Goal: Transaction & Acquisition: Download file/media

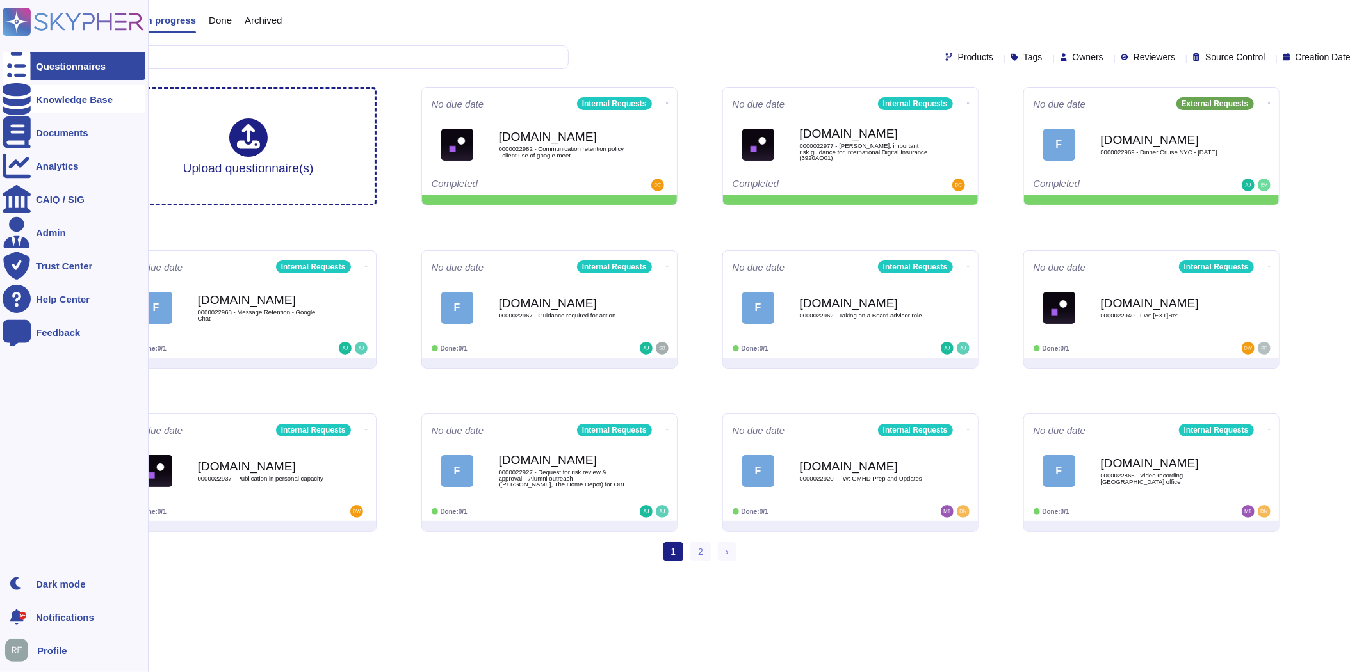
click at [27, 85] on div at bounding box center [17, 99] width 28 height 28
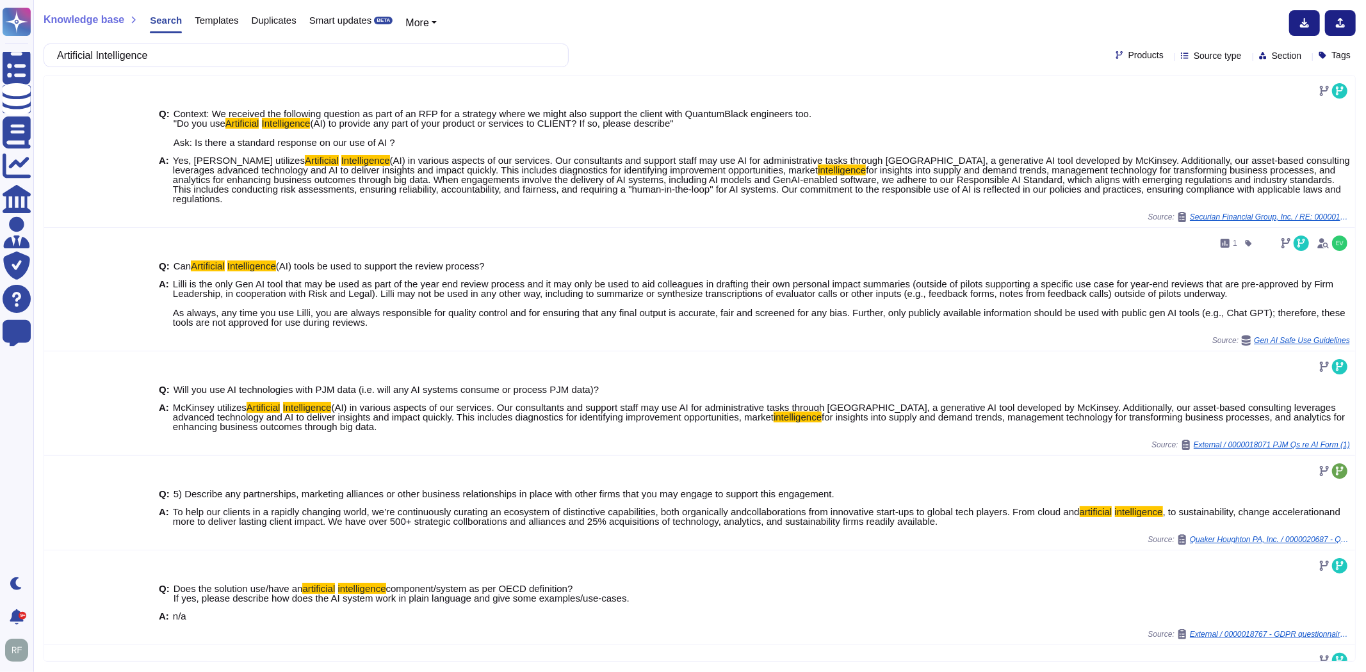
click at [1194, 56] on span "Source type" at bounding box center [1217, 55] width 48 height 9
click at [1175, 182] on div at bounding box center [1175, 183] width 10 height 10
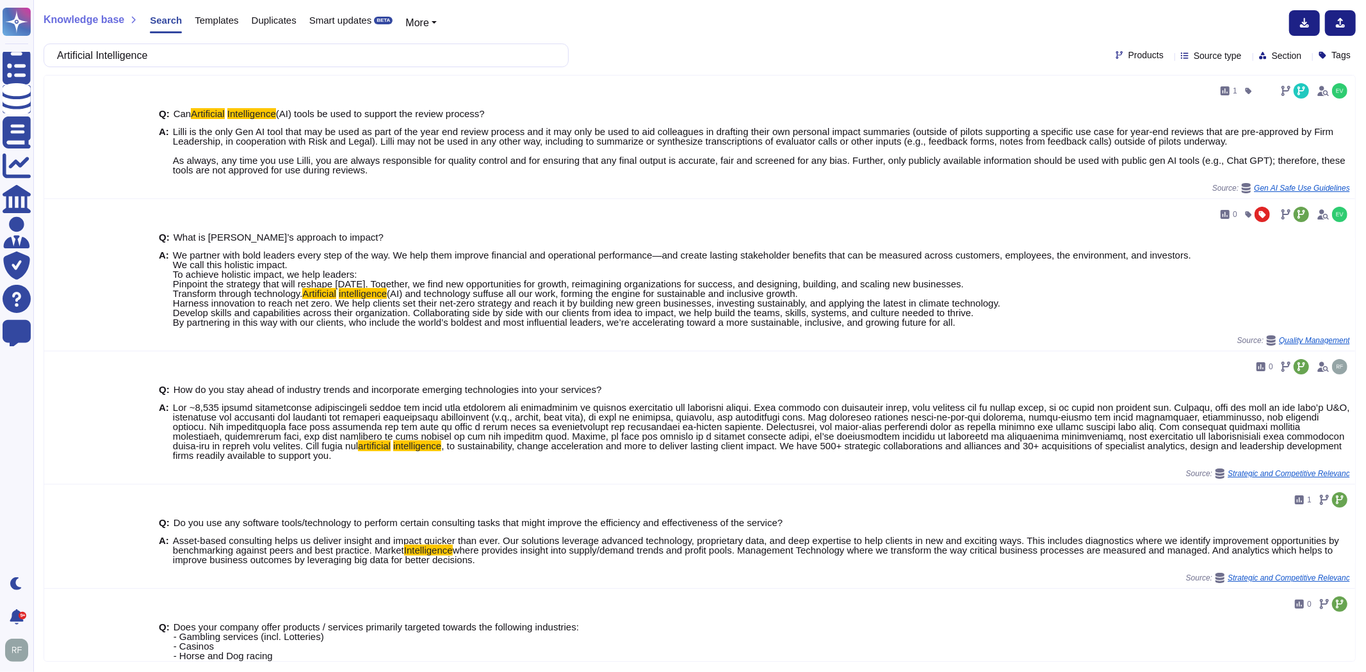
click at [809, 49] on div "Artificial Intelligence Products Source type Section Tags" at bounding box center [700, 56] width 1312 height 24
click at [197, 56] on input "Artificial Intelligence" at bounding box center [303, 55] width 504 height 22
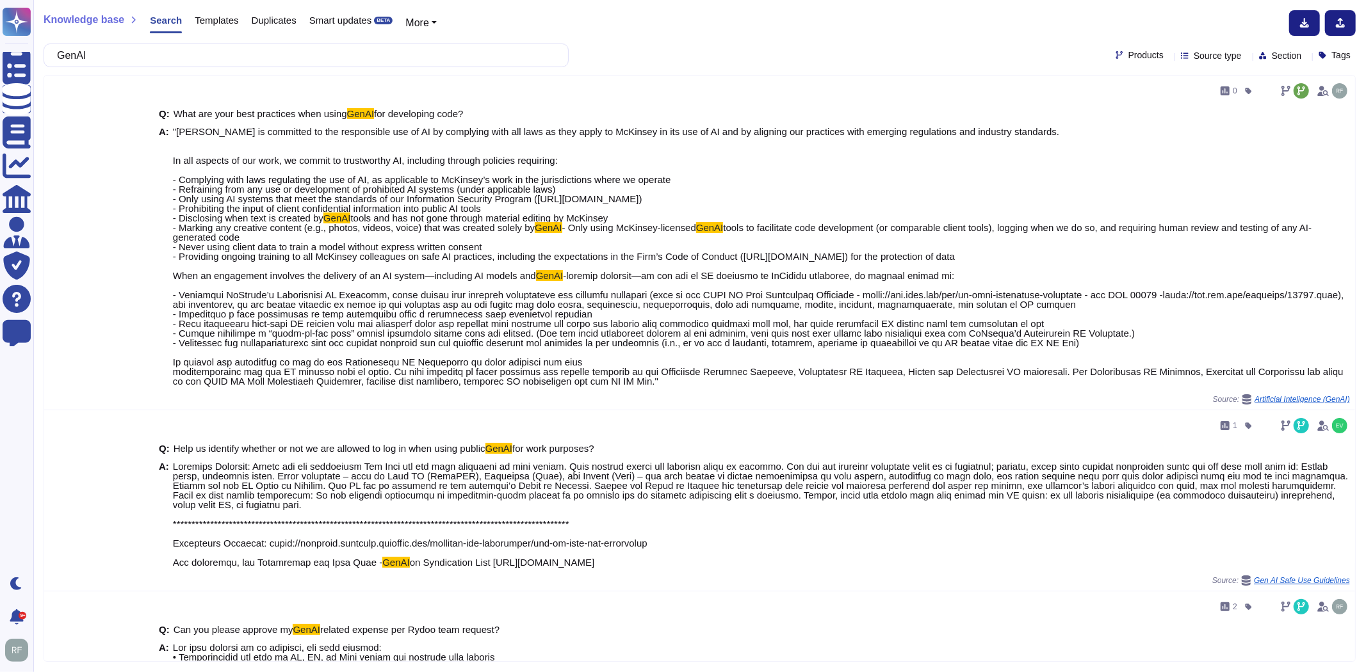
type input "GenAI"
click at [1193, 58] on span "Source type" at bounding box center [1217, 55] width 48 height 9
click at [988, 49] on div "GenAI Products Source type Section Tags" at bounding box center [700, 56] width 1312 height 24
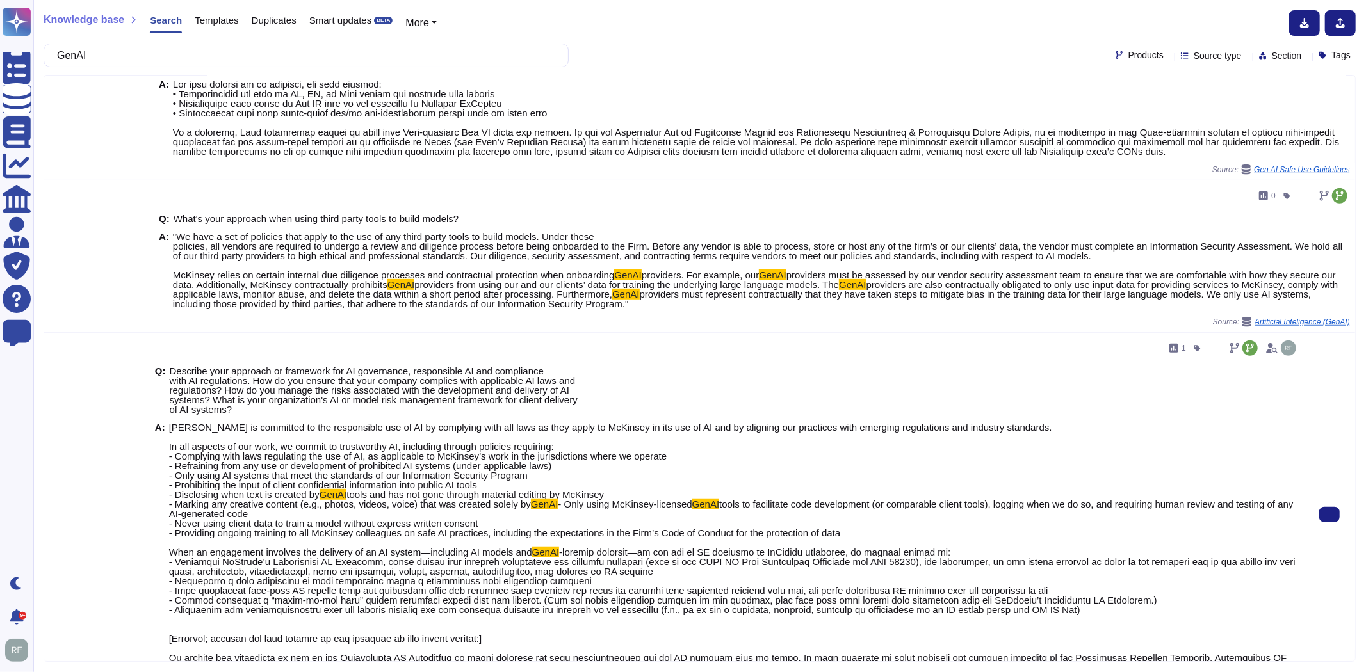
scroll to position [609, 0]
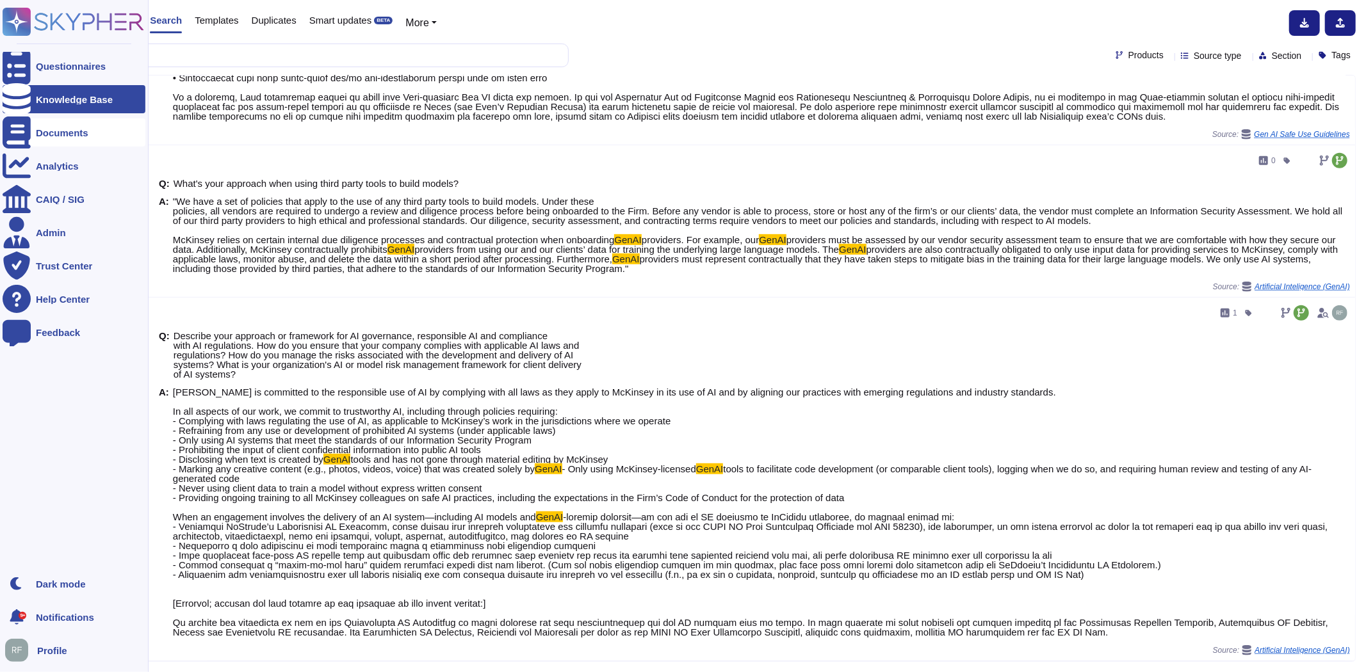
click at [49, 134] on div "Documents" at bounding box center [62, 133] width 52 height 10
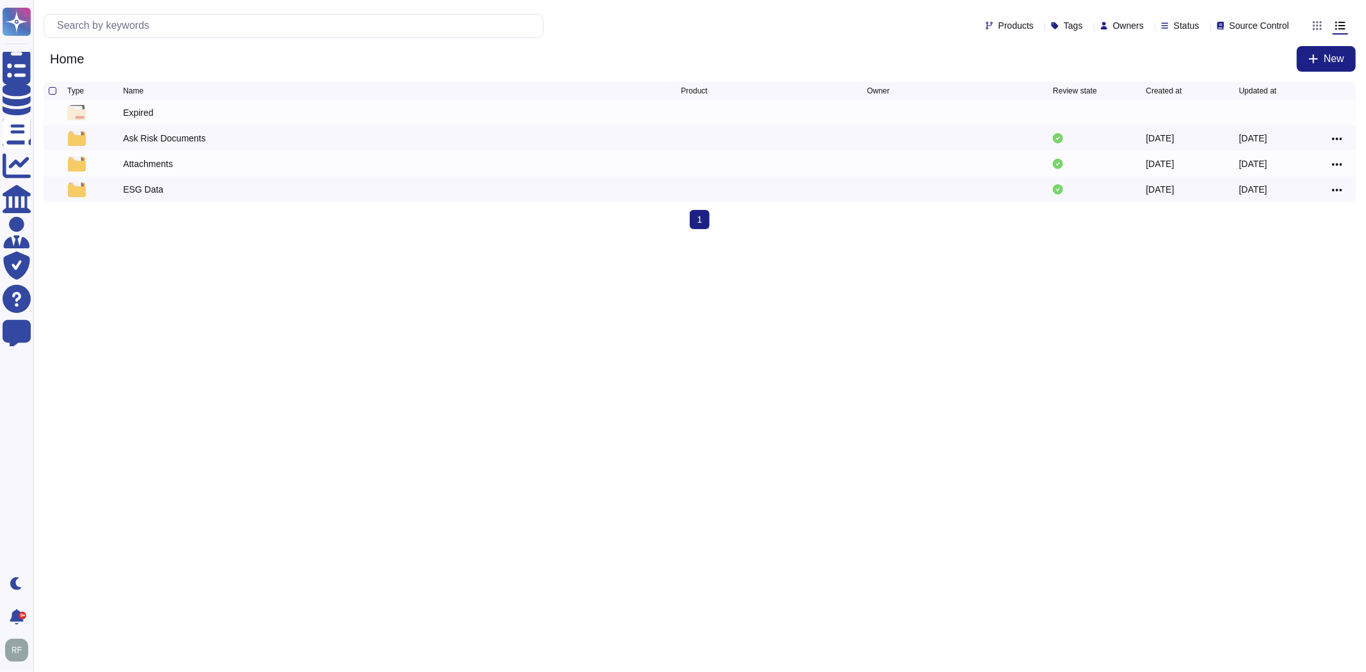
click at [162, 239] on html "Questionnaires Knowledge Base Documents Analytics CAIQ / SIG Admin Trust Center…" at bounding box center [683, 119] width 1366 height 239
click at [140, 138] on div "Ask Risk Documents" at bounding box center [164, 138] width 83 height 13
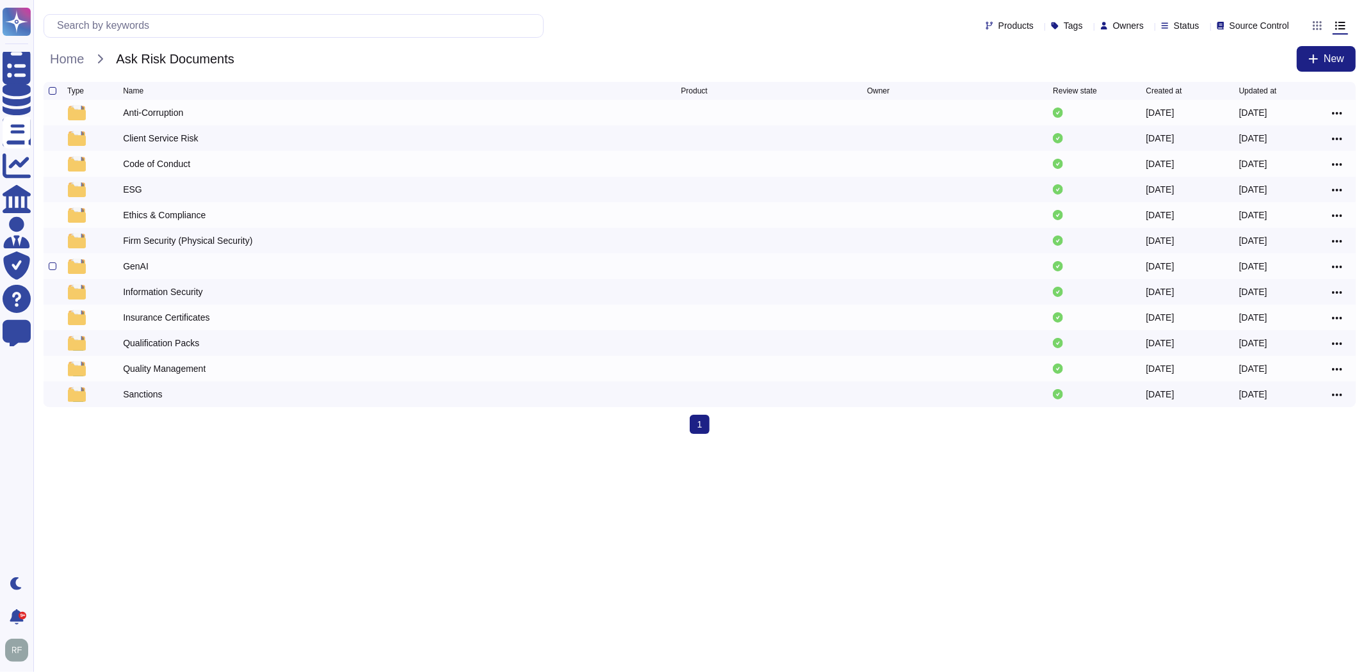
click at [131, 268] on div "GenAI" at bounding box center [136, 266] width 26 height 13
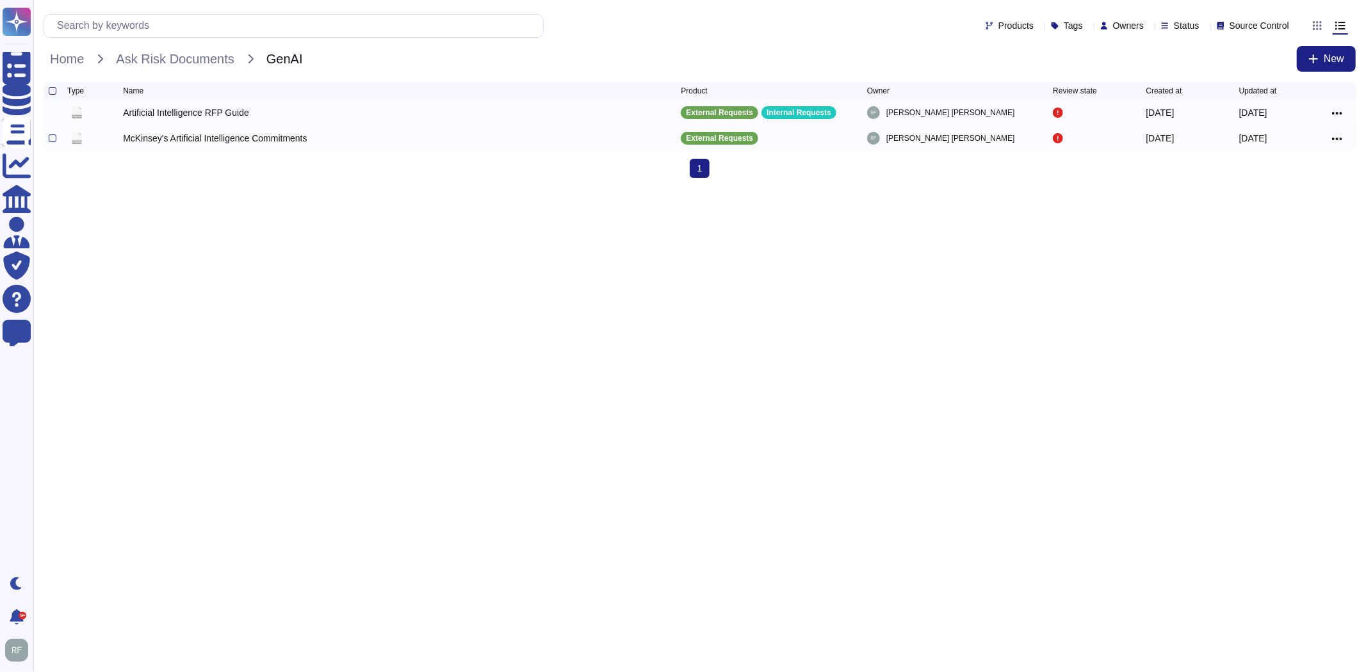
click at [177, 138] on div "McKinsey's Artificial Intelligence Commitments" at bounding box center [215, 138] width 184 height 13
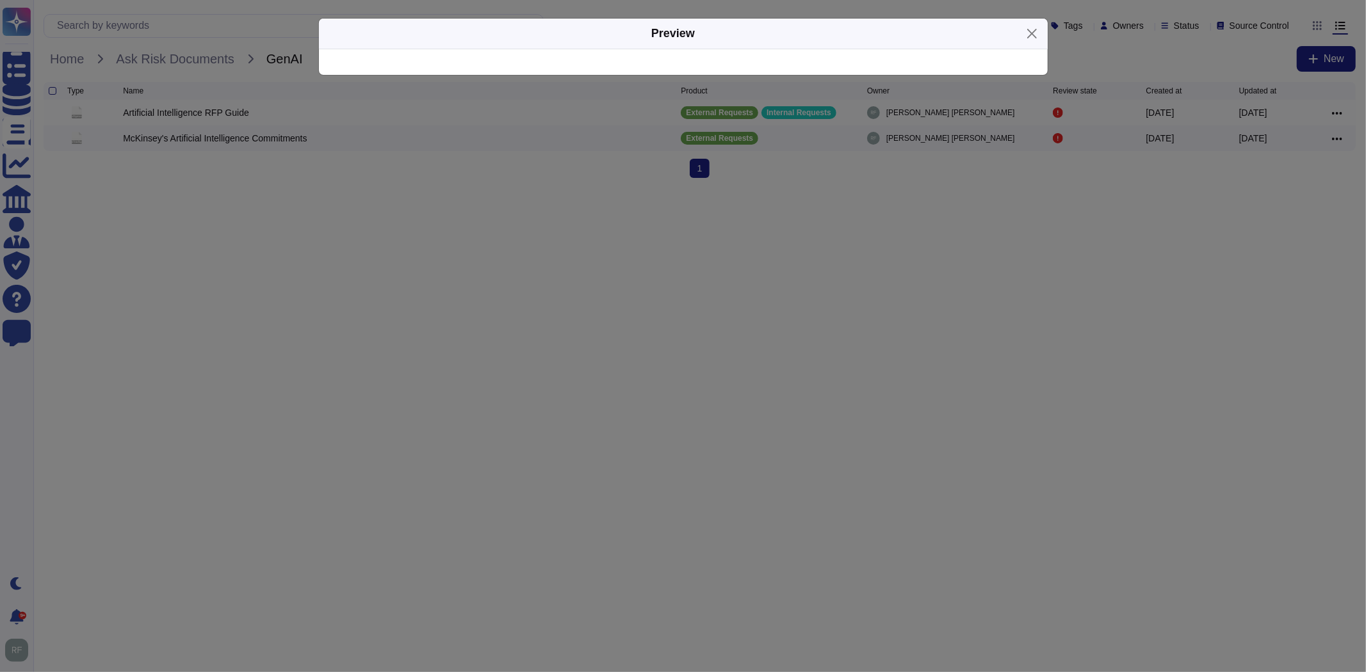
click at [334, 246] on div "Preview" at bounding box center [683, 336] width 1366 height 672
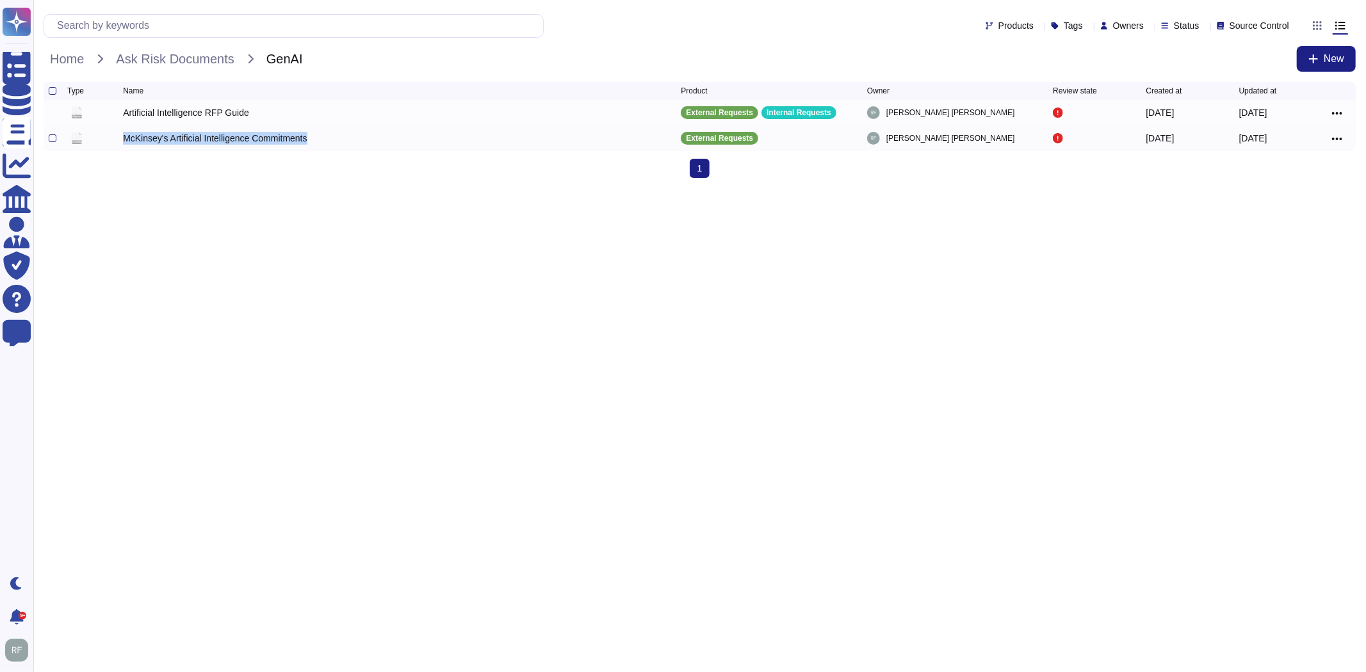
drag, startPoint x: 315, startPoint y: 140, endPoint x: 123, endPoint y: 147, distance: 192.2
click at [123, 146] on div "McKinsey's Artificial Intelligence Commitments" at bounding box center [402, 138] width 558 height 15
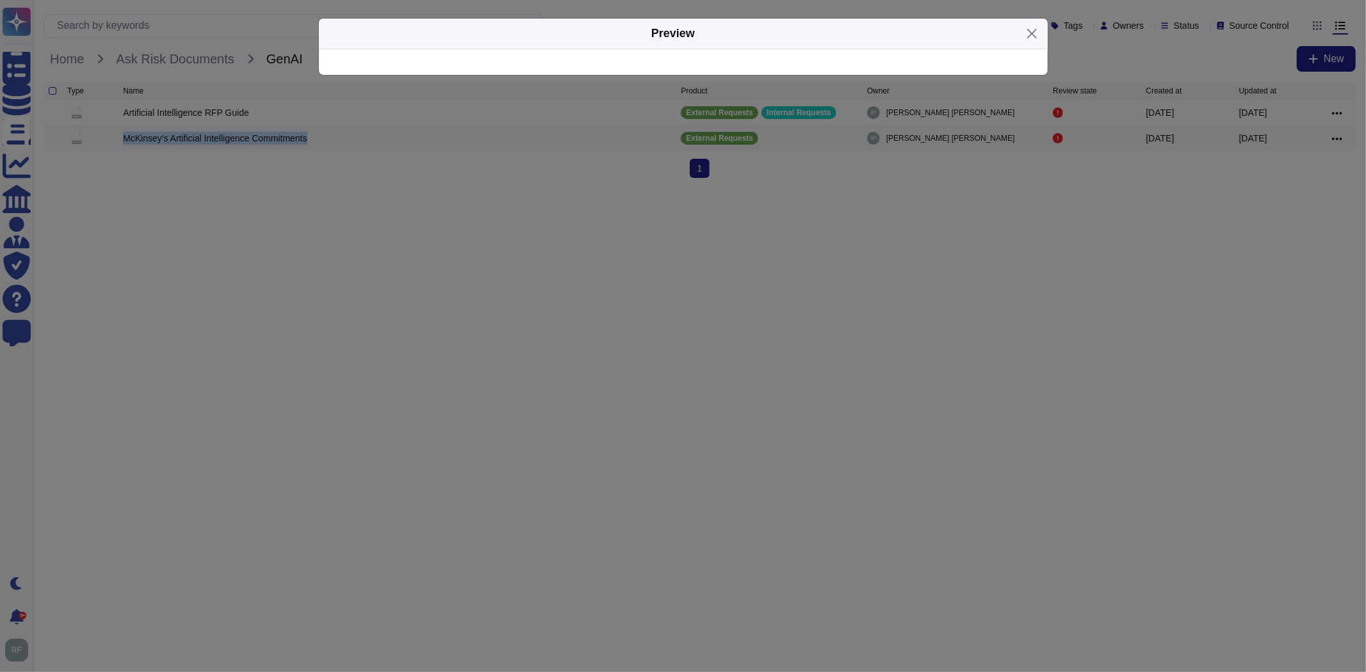
copy div "McKinsey's Artificial Intelligence Commitments"
drag, startPoint x: 565, startPoint y: 192, endPoint x: 572, endPoint y: 189, distance: 7.2
click at [567, 192] on div "Preview" at bounding box center [683, 336] width 1366 height 672
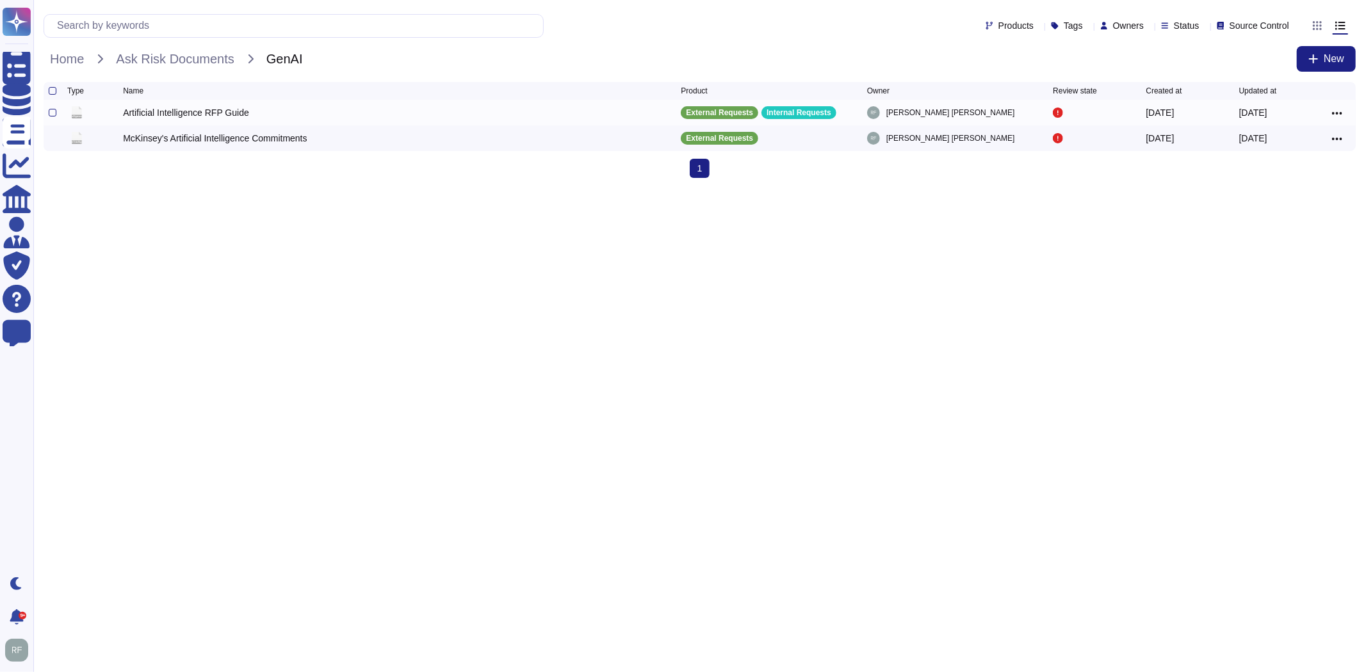
click at [152, 115] on div "Artificial Intelligence RFP Guide" at bounding box center [186, 112] width 126 height 13
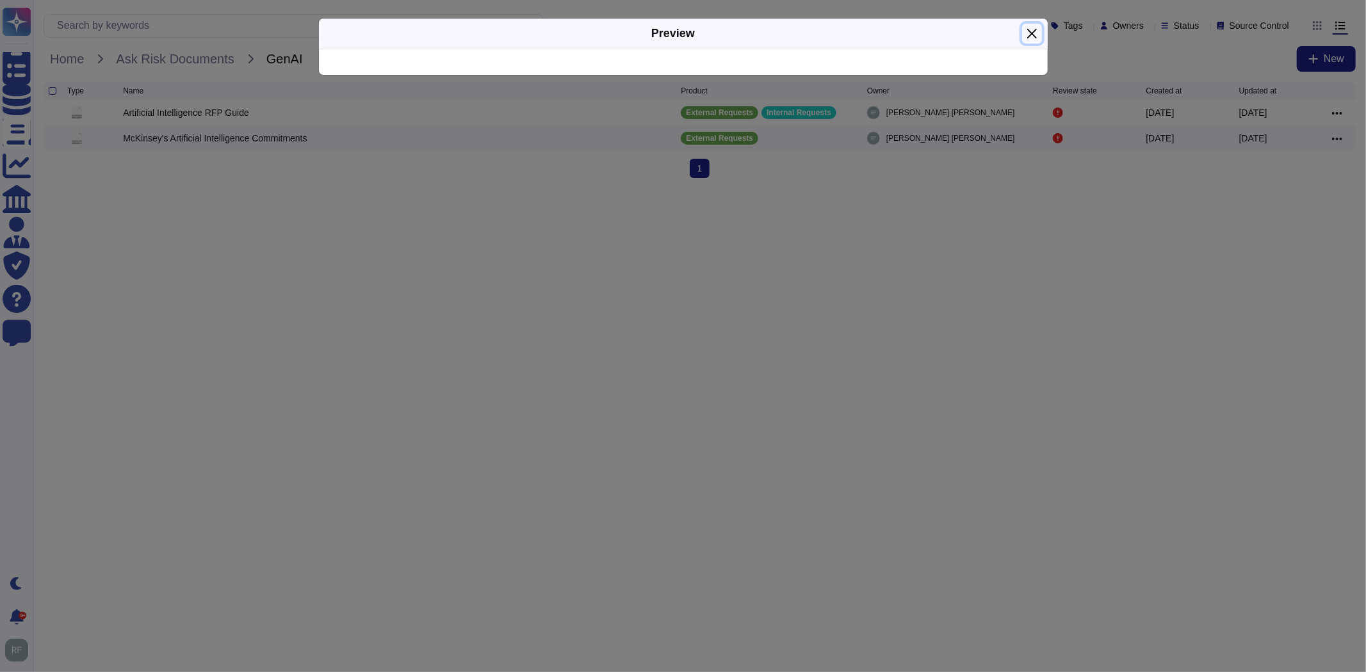
click at [1041, 30] on button "Close" at bounding box center [1032, 34] width 20 height 20
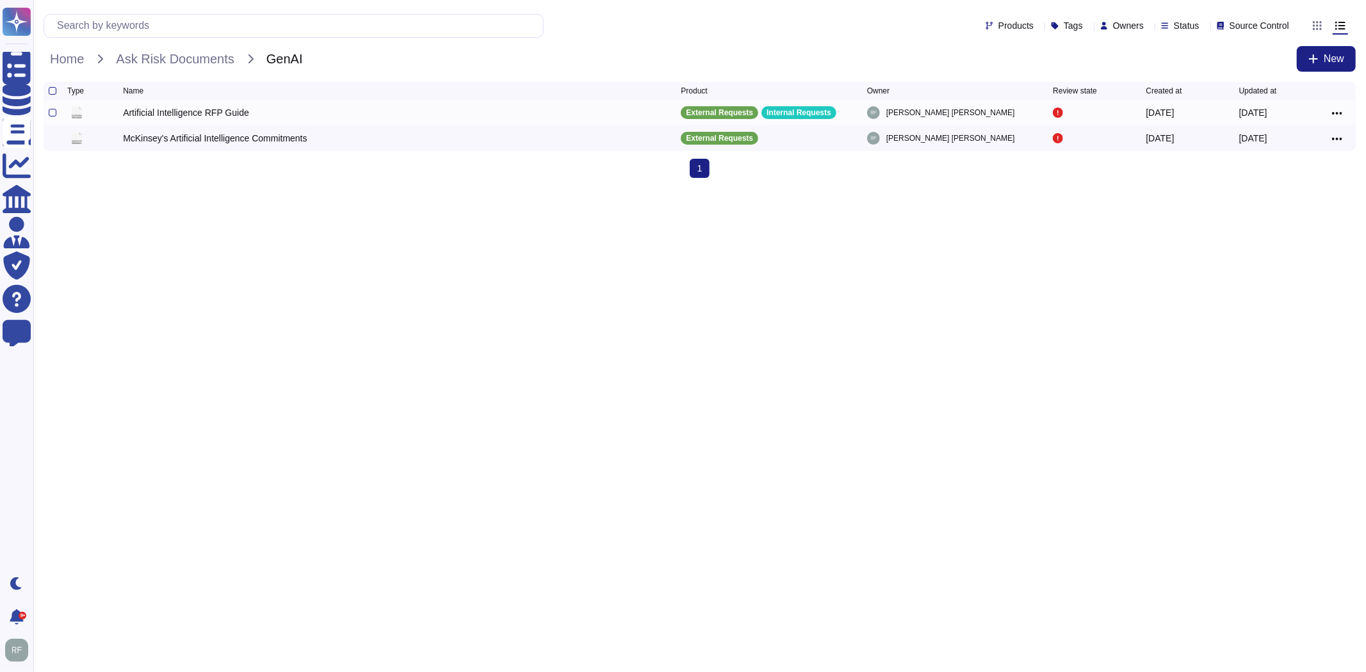
click at [1335, 113] on icon at bounding box center [1337, 114] width 10 height 12
click at [1272, 172] on link "Download" at bounding box center [1290, 170] width 101 height 18
drag, startPoint x: 1038, startPoint y: 260, endPoint x: 1143, endPoint y: 213, distance: 115.5
click at [1038, 188] on html "Questionnaires Knowledge Base Documents Analytics CAIQ / SIG Admin Trust Center…" at bounding box center [683, 94] width 1366 height 188
click at [1333, 139] on icon at bounding box center [1337, 139] width 10 height 12
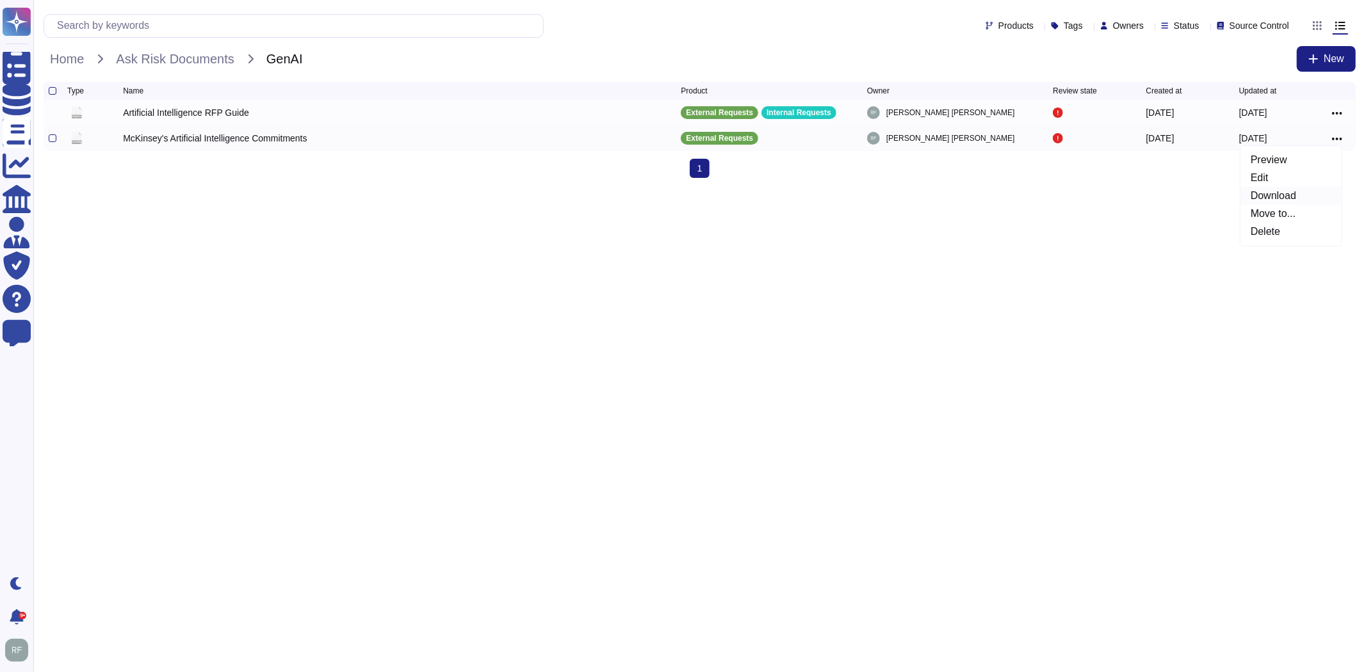
click at [1264, 194] on link "Download" at bounding box center [1290, 196] width 101 height 18
click at [247, 142] on div "McKinsey's Artificial Intelligence Commitments" at bounding box center [215, 138] width 184 height 13
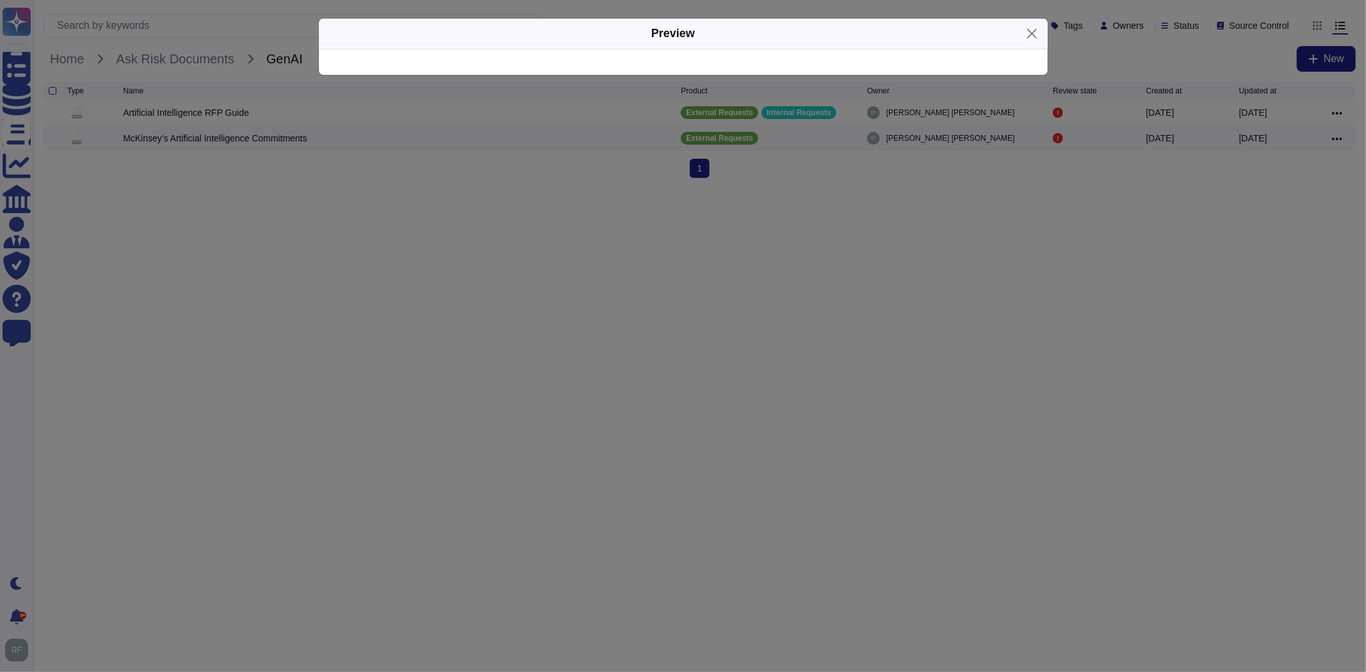
click at [465, 198] on div "Preview" at bounding box center [683, 336] width 1366 height 672
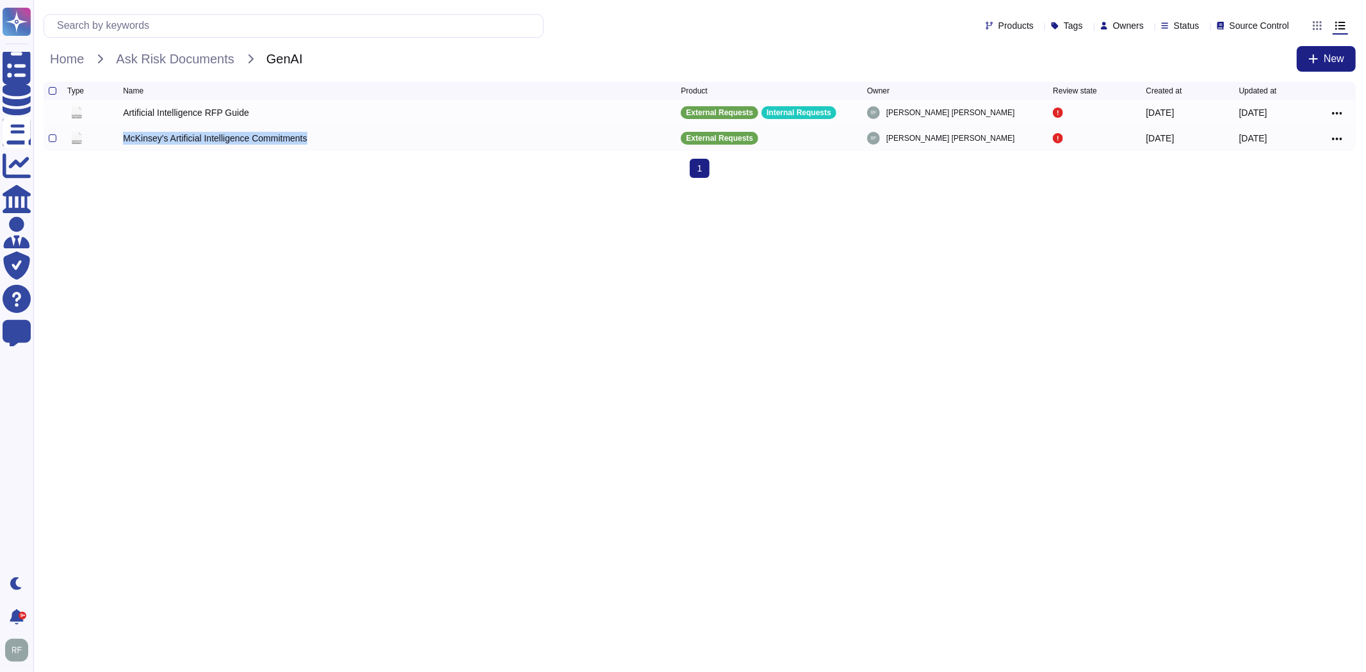
drag, startPoint x: 323, startPoint y: 139, endPoint x: 142, endPoint y: 150, distance: 181.5
click at [122, 142] on div "McKinsey's Artificial Intelligence Commitments McKinsey's Artificial Intelligen…" at bounding box center [700, 138] width 1312 height 26
copy div "McKinsey's Artificial Intelligence Commitments"
